Goal: Task Accomplishment & Management: Manage account settings

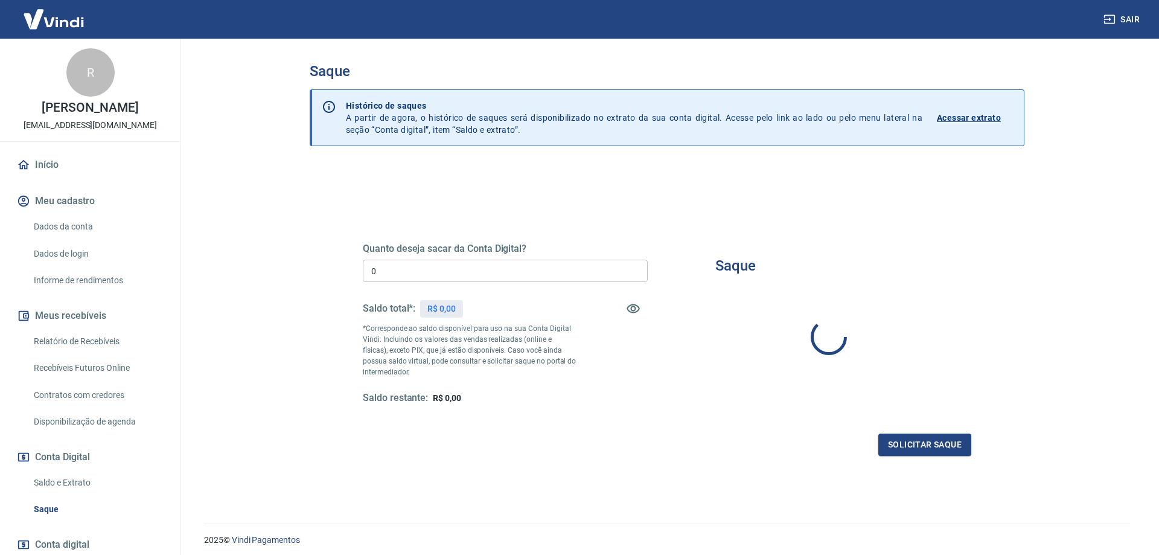
type input "R$ 0,00"
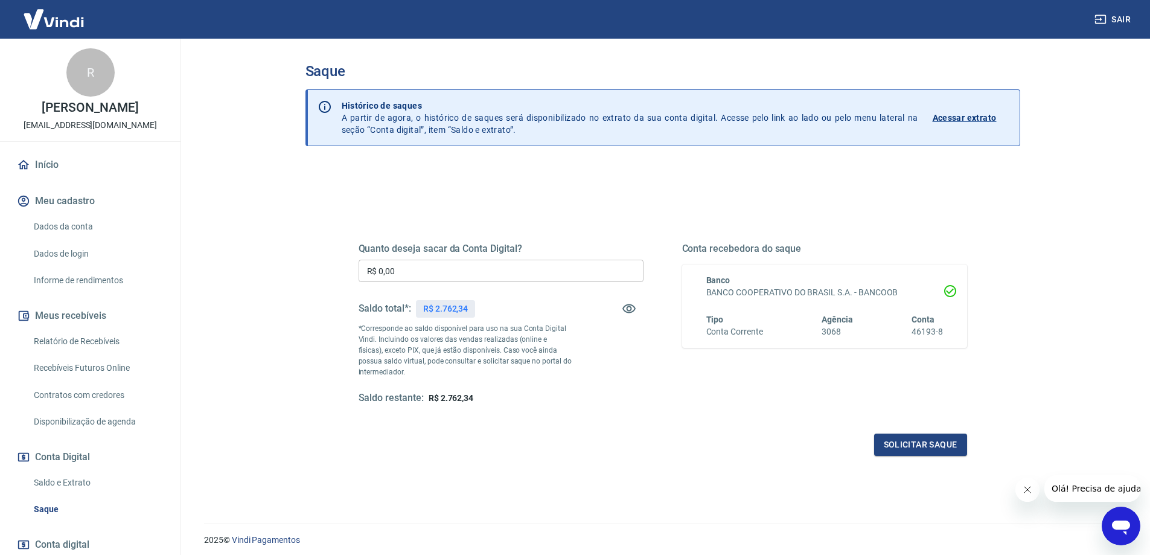
click at [650, 416] on div "Quanto deseja sacar da Conta Digital? R$ 0,00 ​ Saldo total*: R$ 2.762,34 *Corr…" at bounding box center [663, 335] width 608 height 242
